Goal: Information Seeking & Learning: Find specific fact

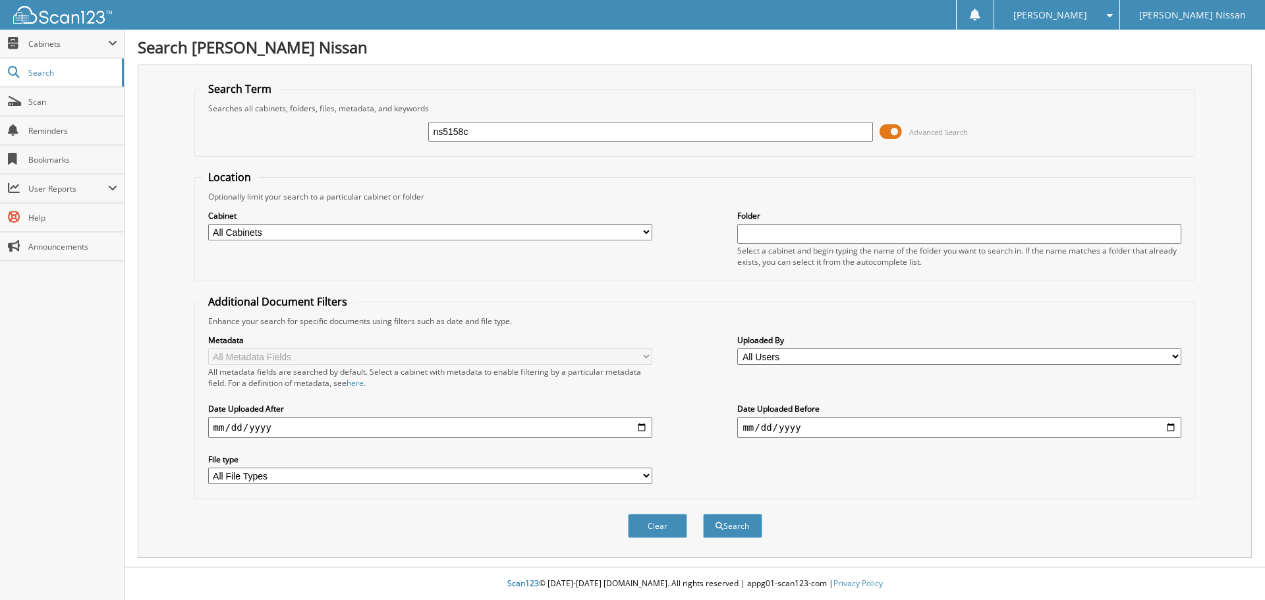
type input "ns5158c"
click at [703, 514] on button "Search" at bounding box center [732, 526] width 59 height 24
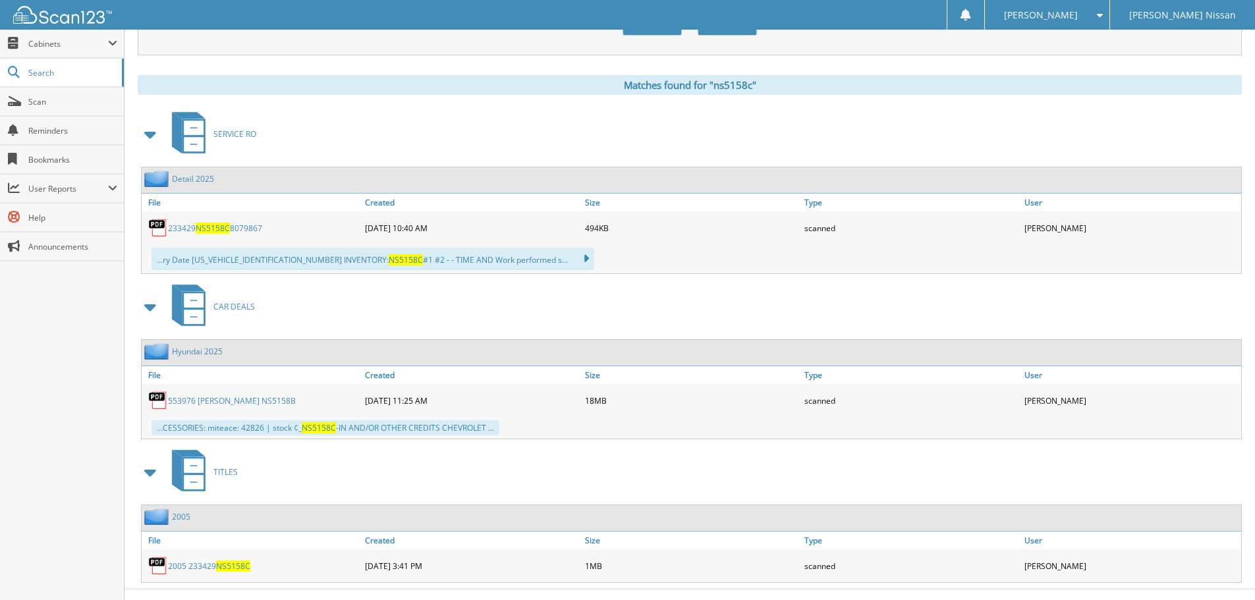
scroll to position [526, 0]
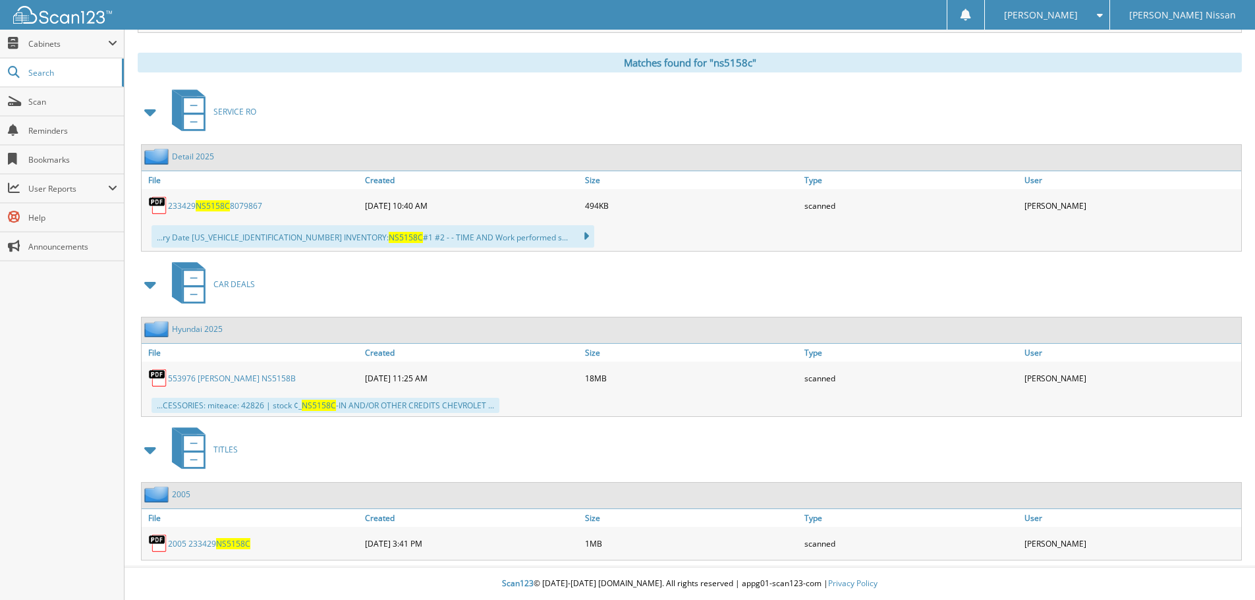
click at [235, 542] on span "NS5158C" at bounding box center [233, 543] width 34 height 11
